Goal: Information Seeking & Learning: Learn about a topic

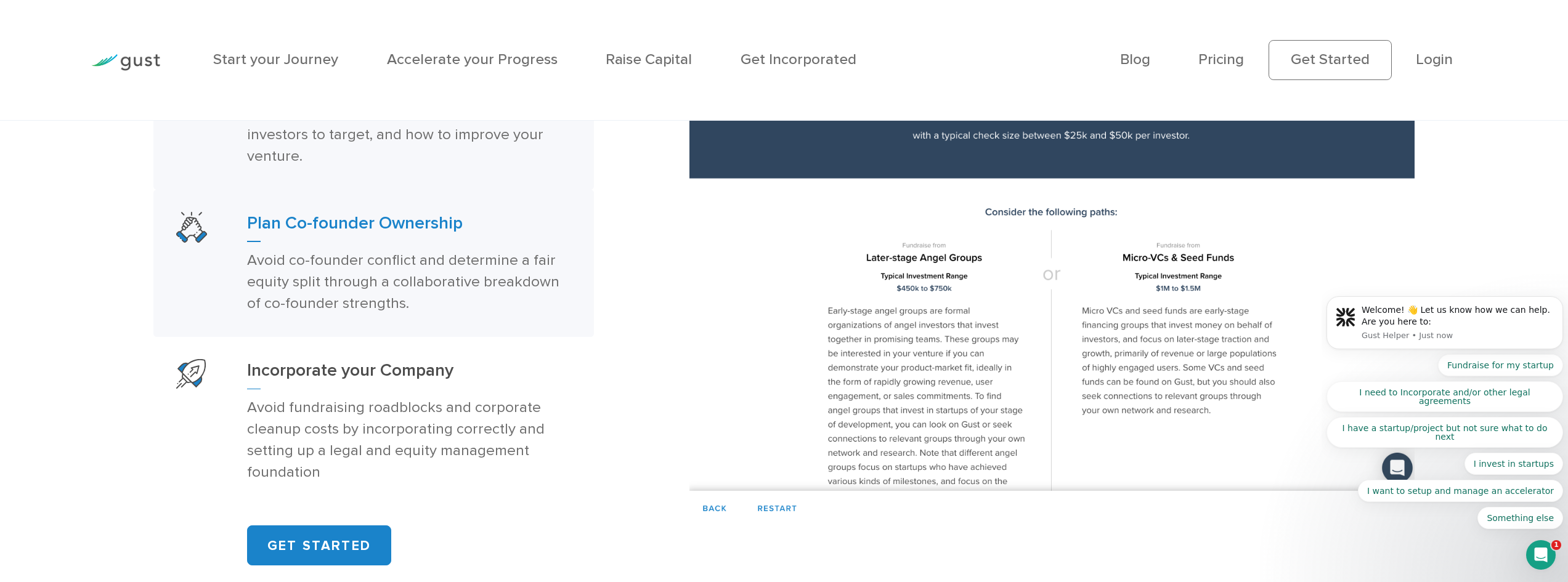
scroll to position [1108, 0]
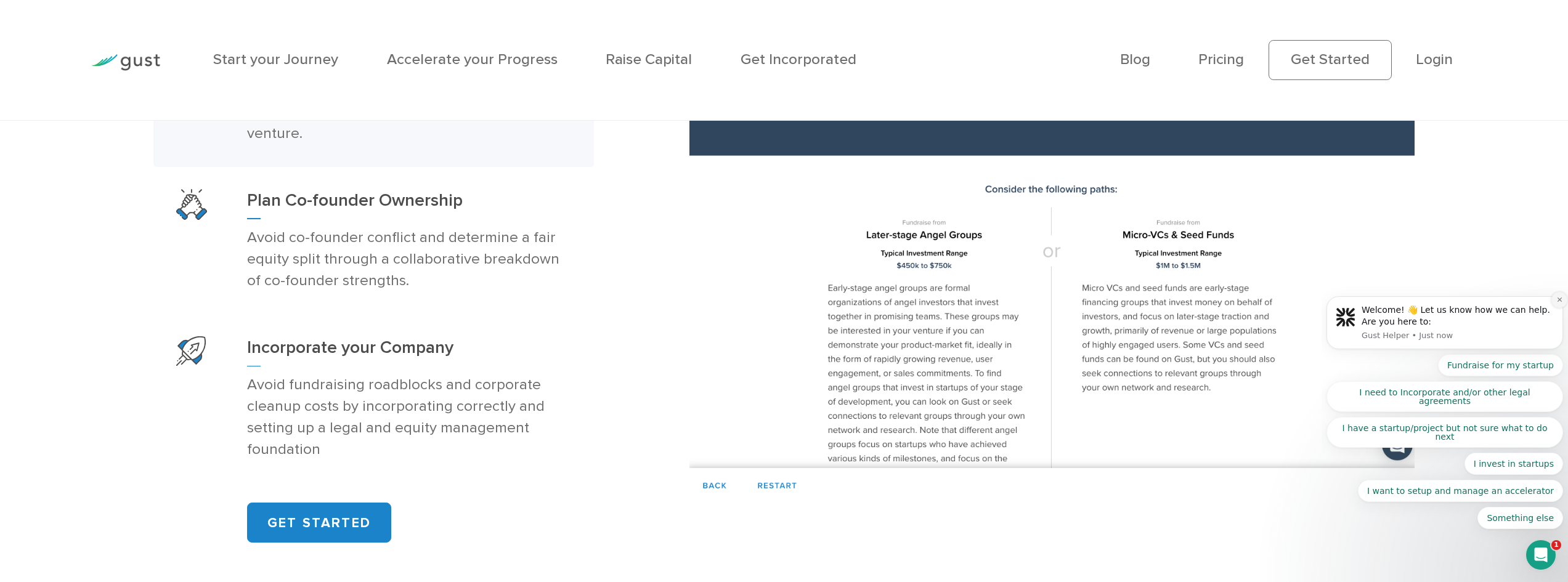
click at [1561, 302] on icon "Dismiss notification" at bounding box center [1559, 300] width 5 height 5
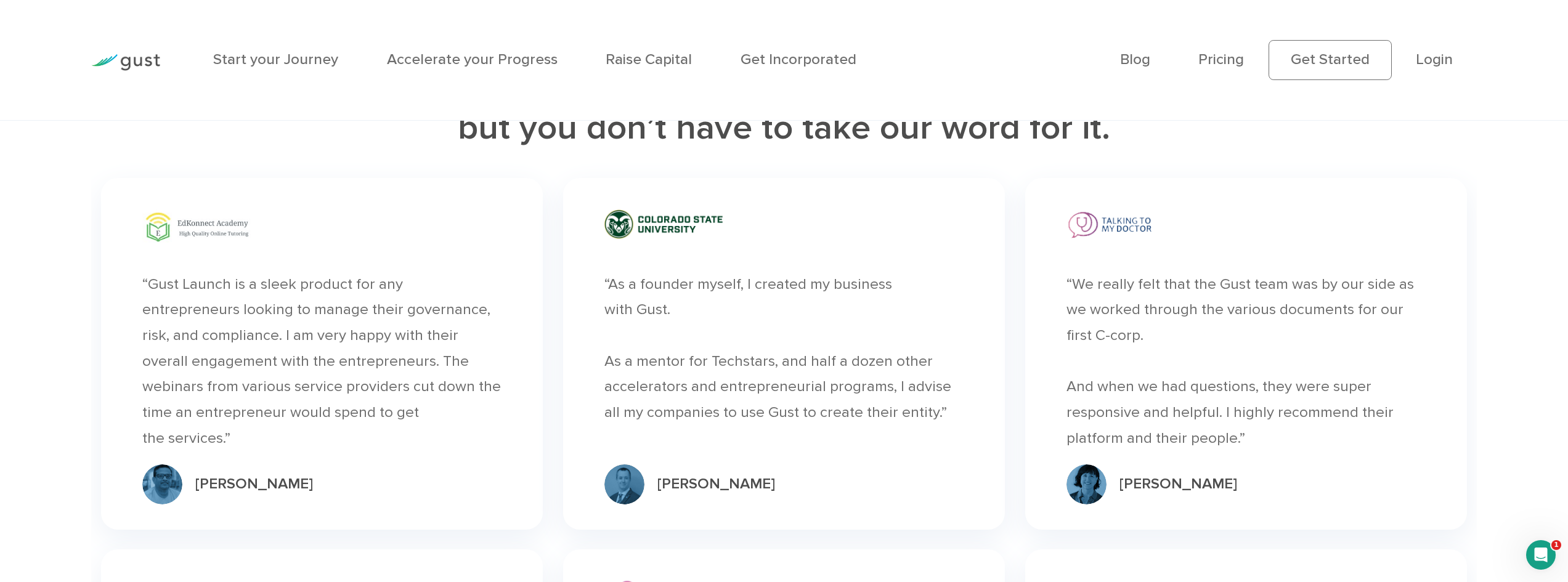
scroll to position [4616, 0]
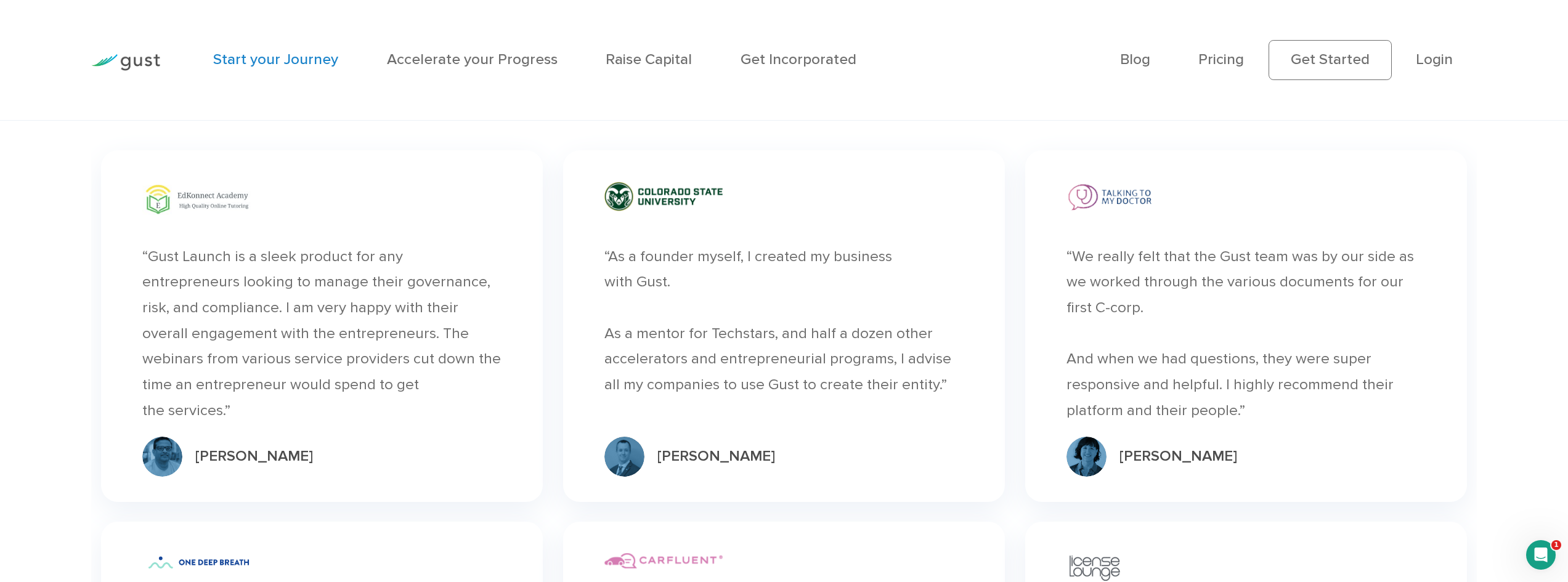
click at [234, 68] on link "Start your Journey" at bounding box center [275, 59] width 125 height 18
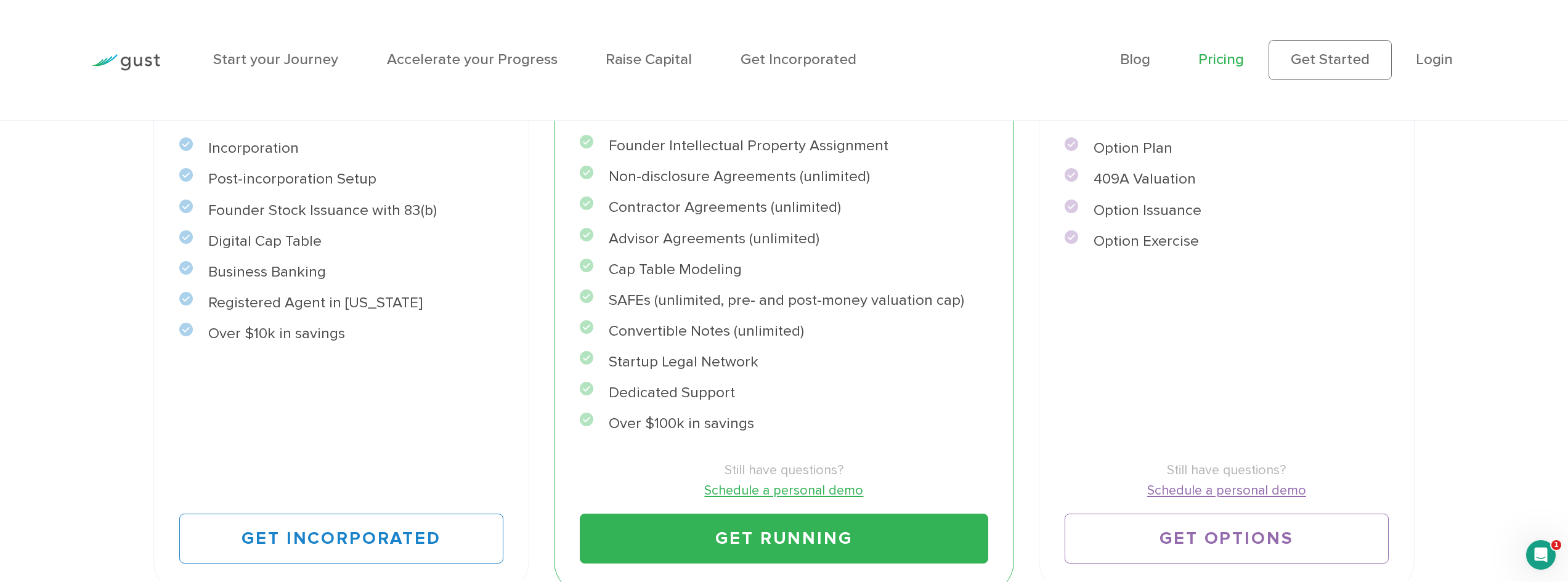
scroll to position [492, 0]
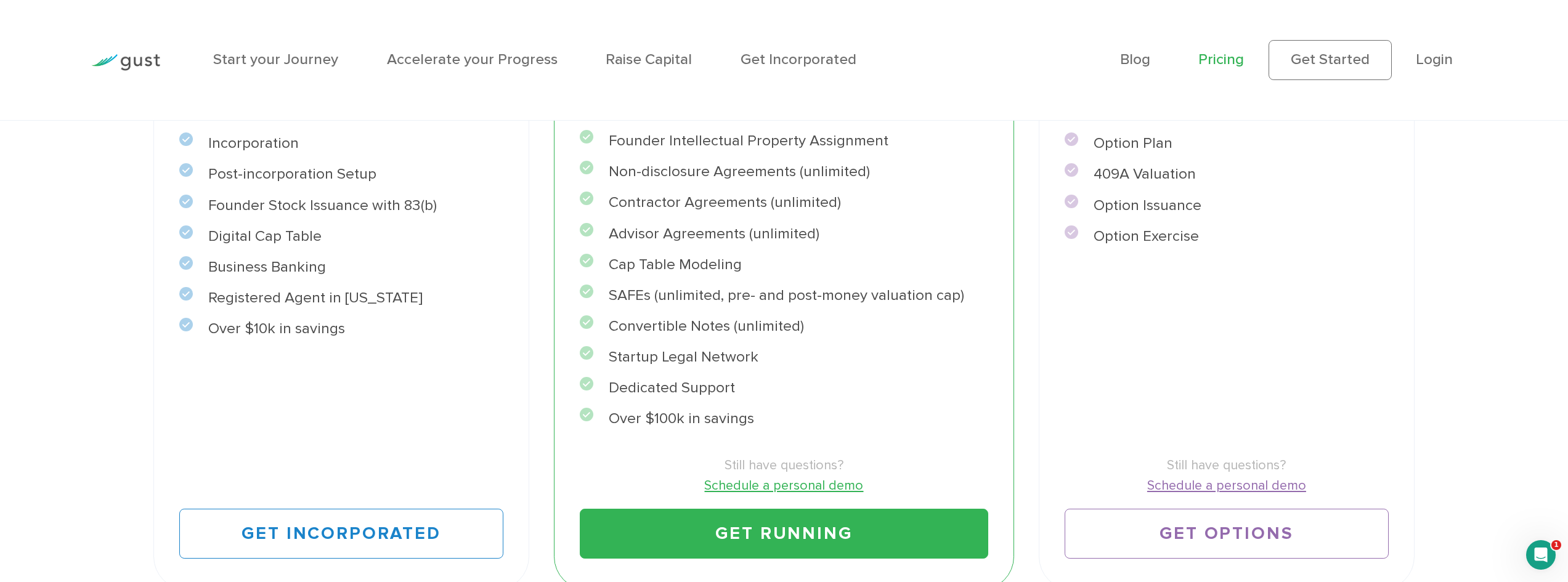
click at [693, 419] on li "Over $100k in savings" at bounding box center [784, 418] width 409 height 23
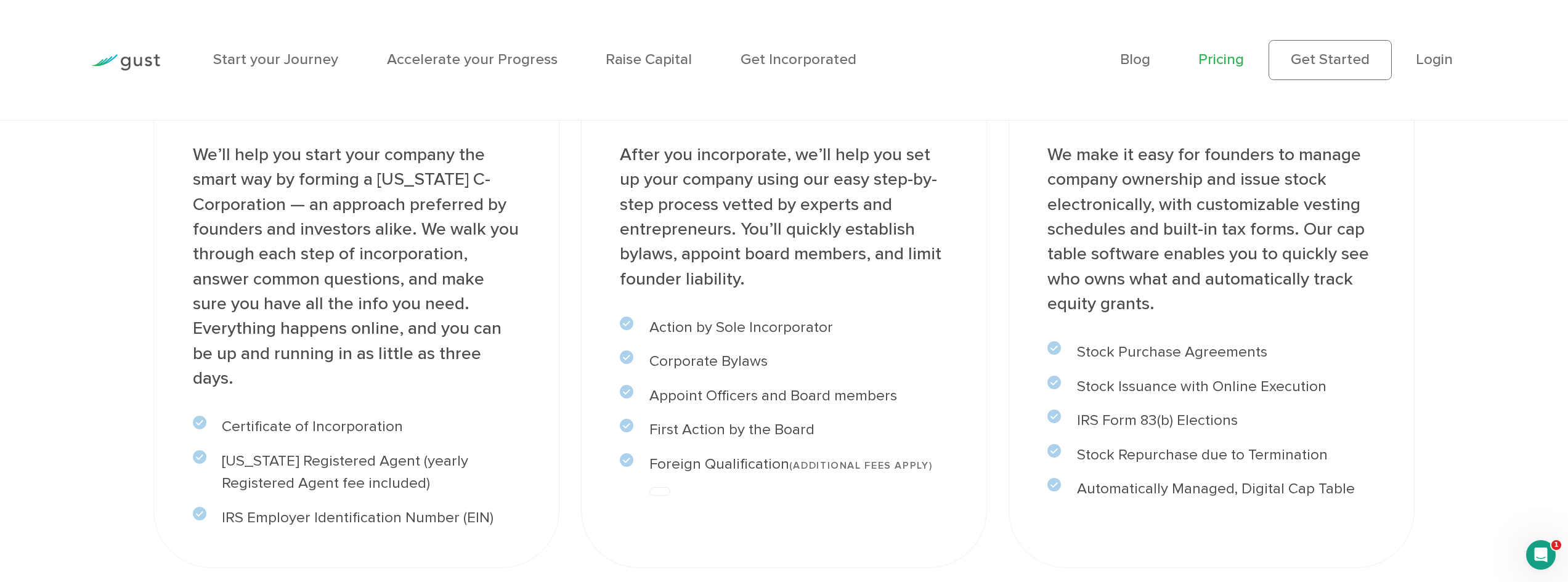
scroll to position [1416, 0]
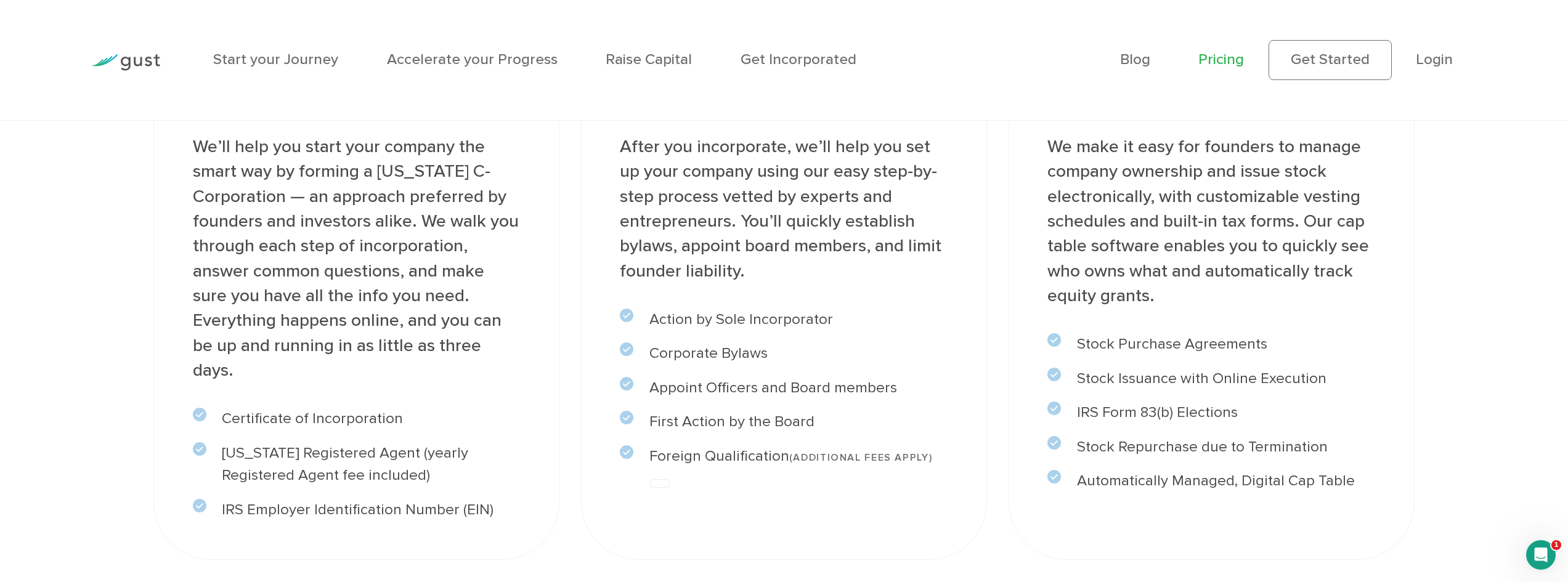
drag, startPoint x: 1244, startPoint y: 417, endPoint x: 1078, endPoint y: 418, distance: 166.0
click at [1078, 418] on li "IRS Form 83(b) Elections" at bounding box center [1211, 412] width 327 height 23
copy li "IRS Form 83(b) Elections"
